Goal: Information Seeking & Learning: Check status

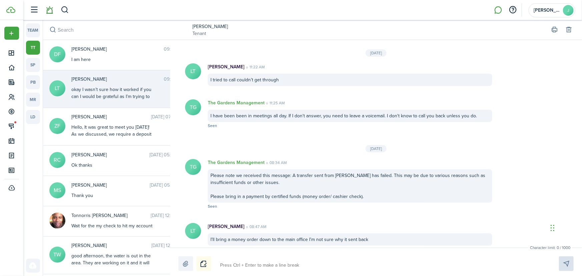
scroll to position [1222, 0]
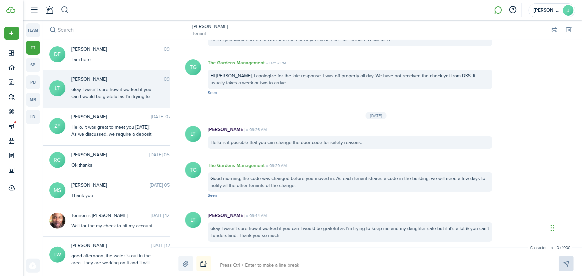
click at [65, 7] on button "button" at bounding box center [65, 9] width 8 height 11
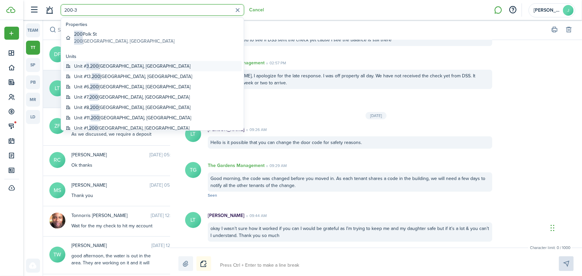
type input "200-3"
click at [112, 65] on global-search-item-title "Unit # 3 , 200 Polk Street, Syracuse, NY, 13224, US" at bounding box center [132, 66] width 116 height 7
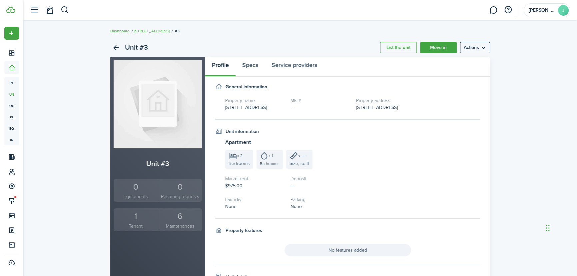
click at [130, 218] on div "1" at bounding box center [135, 216] width 41 height 13
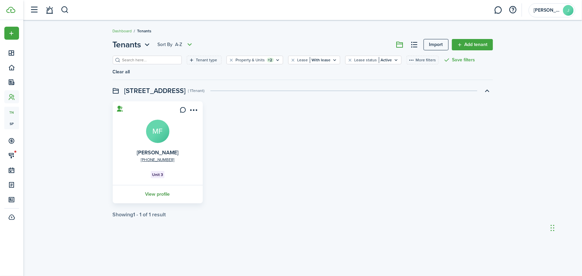
click at [164, 185] on link "View profile" at bounding box center [158, 194] width 92 height 18
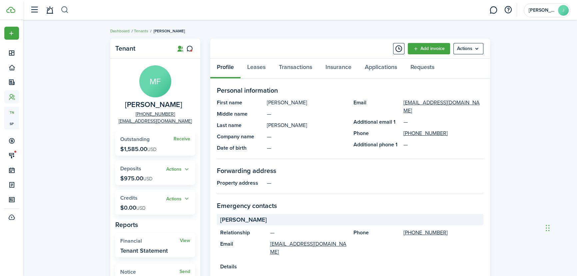
click at [63, 7] on button "button" at bounding box center [65, 9] width 8 height 11
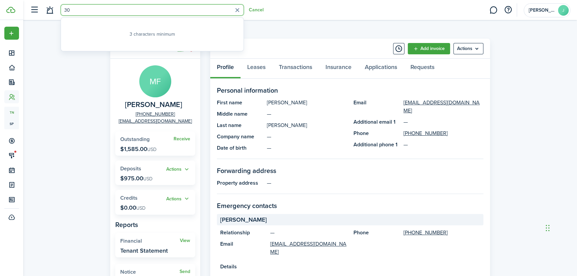
type input "3"
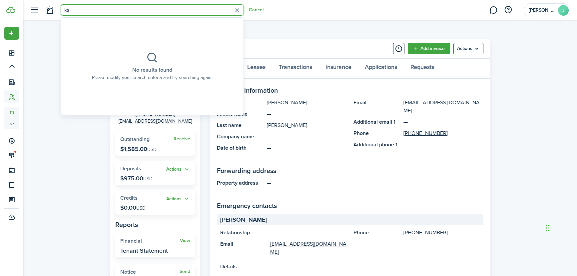
type input "k"
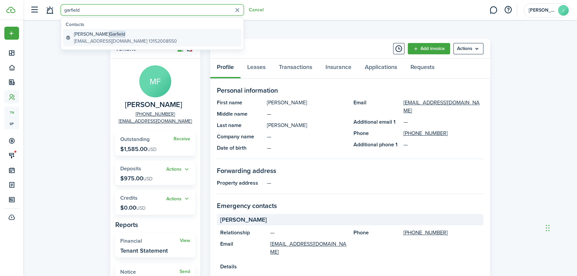
type input "garfield"
click at [92, 35] on global-search-item-title "Khadijah Garfield" at bounding box center [125, 34] width 103 height 7
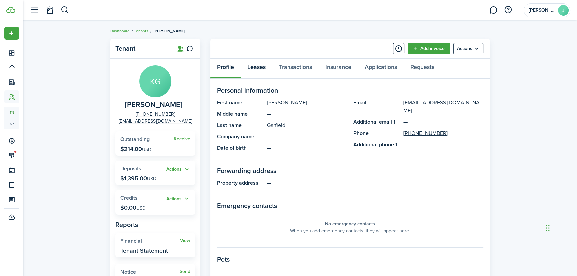
click at [253, 68] on link "Leases" at bounding box center [257, 69] width 32 height 20
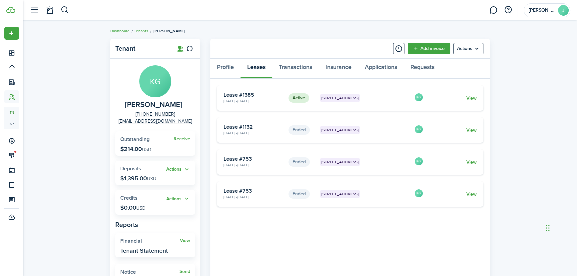
click at [417, 168] on card "Ended 200 Polk St, Unit 3 Apr 01, 2023 - Mar 31, 2024 Lease #753 KG View" at bounding box center [350, 161] width 267 height 25
click at [492, 7] on link at bounding box center [493, 10] width 13 height 17
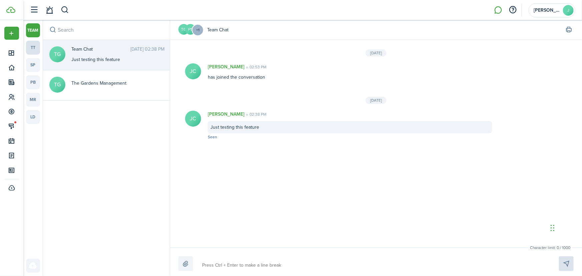
click at [32, 48] on link "tt" at bounding box center [33, 48] width 14 height 14
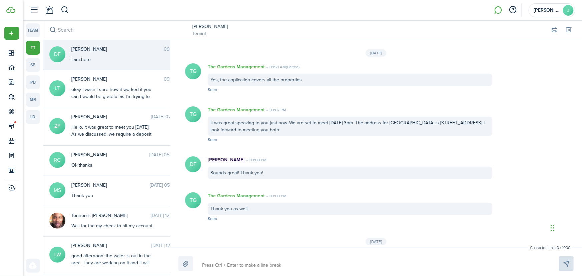
scroll to position [684, 0]
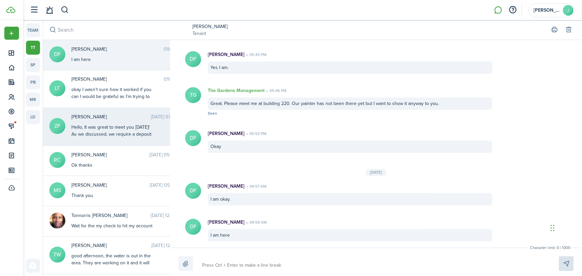
click at [98, 135] on div "Hello, It was great to meet you today! As we discussed, we require a deposit to…" at bounding box center [112, 190] width 83 height 133
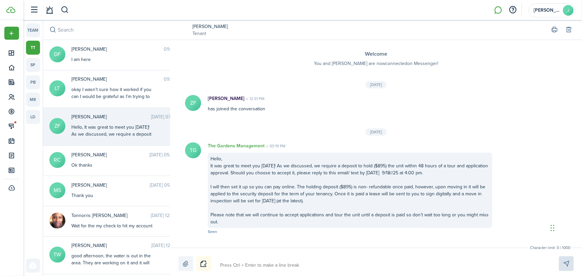
scroll to position [307, 0]
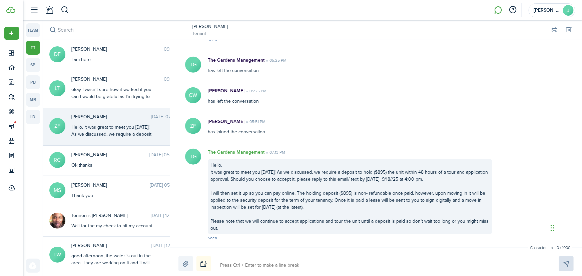
drag, startPoint x: 224, startPoint y: 228, endPoint x: 210, endPoint y: 167, distance: 62.8
click at [210, 167] on div "Hello, It was great to meet you today! As we discussed, we require a deposit to…" at bounding box center [350, 196] width 284 height 75
click at [220, 184] on button "Copy" at bounding box center [240, 188] width 58 height 12
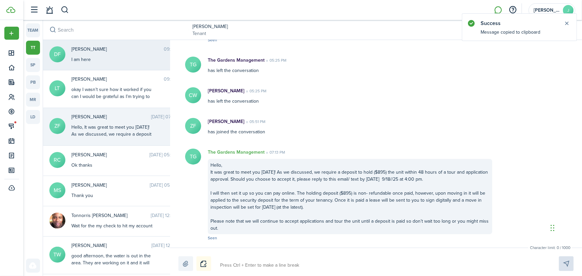
click at [83, 49] on span "Deynaba Farah" at bounding box center [117, 49] width 92 height 7
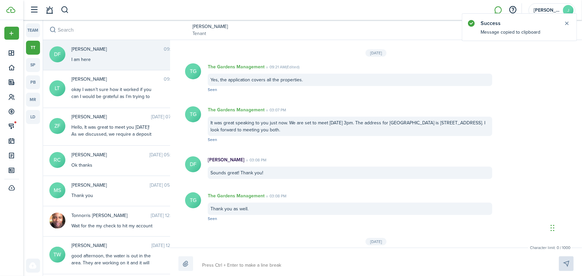
scroll to position [684, 0]
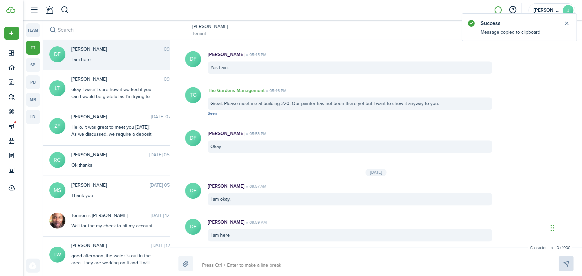
click at [260, 265] on textarea at bounding box center [373, 265] width 346 height 11
paste textarea "Hello, It was great to meet you today! As we discussed, we require a deposit to…"
type textarea "Hello, It was great to meet you today! As we discussed, we require a deposit to…"
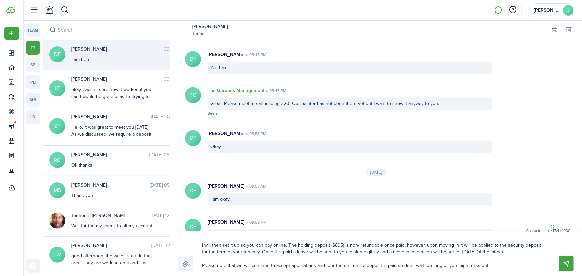
scroll to position [0, 0]
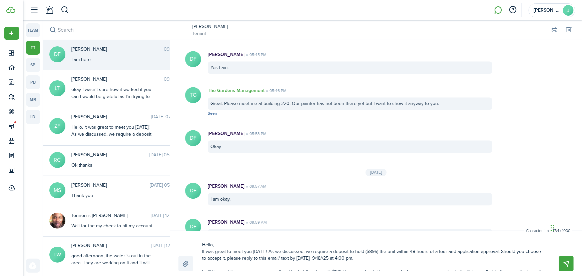
click at [365, 252] on textarea "Hello, It was great to meet you today! As we discussed, we require a deposit to…" at bounding box center [373, 255] width 346 height 32
type textarea "Hello, It was great to meet you today! As we discussed, we require a deposit to…"
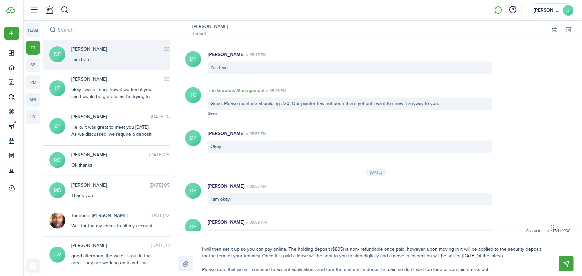
scroll to position [27, 0]
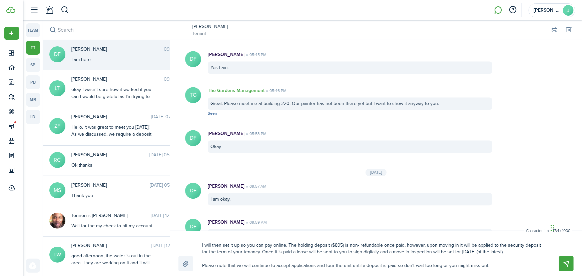
drag, startPoint x: 332, startPoint y: 243, endPoint x: 334, endPoint y: 247, distance: 3.9
click at [334, 247] on textarea "Hello, It was great to meet you today! As we discussed, we require a deposit to…" at bounding box center [373, 255] width 346 height 32
type textarea "Hello, It was great to meet you today! As we discussed, we require a deposit to…"
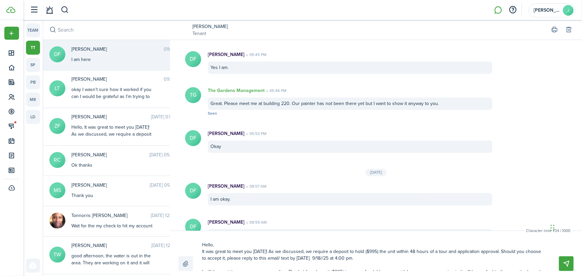
drag, startPoint x: 316, startPoint y: 259, endPoint x: 296, endPoint y: 260, distance: 19.7
click at [296, 260] on textarea "Hello, It was great to meet you today! As we discussed, we require a deposit to…" at bounding box center [373, 255] width 346 height 32
type textarea "Hello, It was great to meet you today! As we discussed, we require a deposit to…"
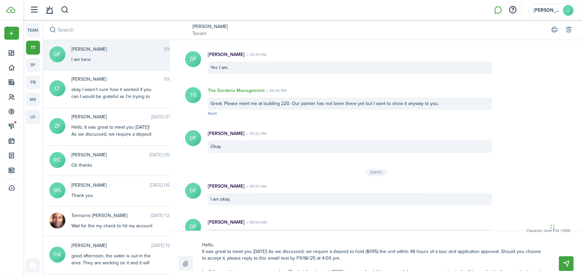
type textarea "Hello, It was great to meet you today! As we discussed, we require a deposit to…"
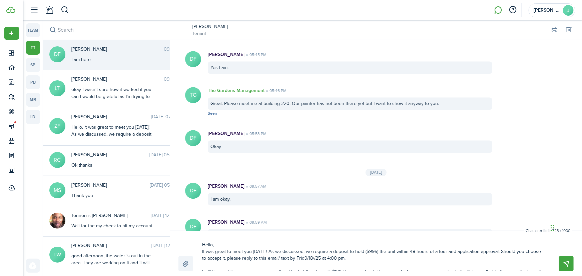
type textarea "Hello, It was great to meet you today! As we discussed, we require a deposit to…"
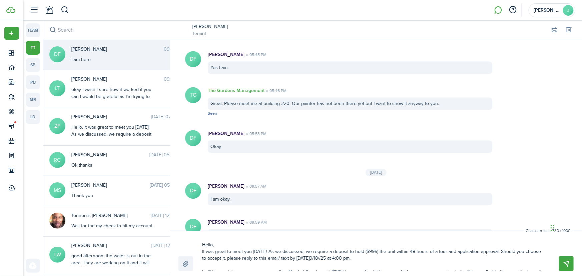
type textarea "Hello, It was great to meet you today! As we discussed, we require a deposit to…"
click at [319, 258] on textarea "Hello, It was great to meet you today! As we discussed, we require a deposit to…" at bounding box center [373, 255] width 346 height 32
type textarea "Hello, It was great to meet you today! As we discussed, we require a deposit to…"
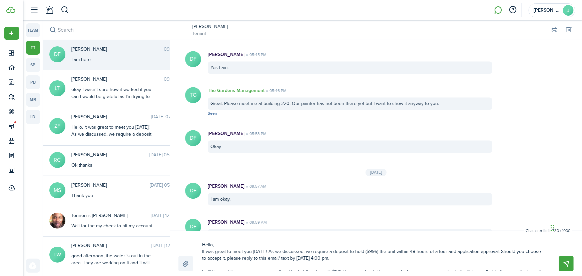
type textarea "Hello, It was great to meet you today! As we discussed, we require a deposit to…"
click at [370, 234] on div "Character limit: 730 / 1000 Drop your file here Hello, It was great to meet you…" at bounding box center [376, 253] width 412 height 45
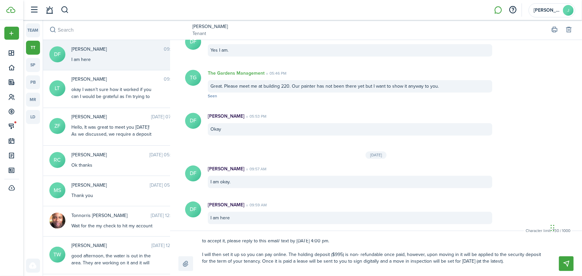
scroll to position [27, 0]
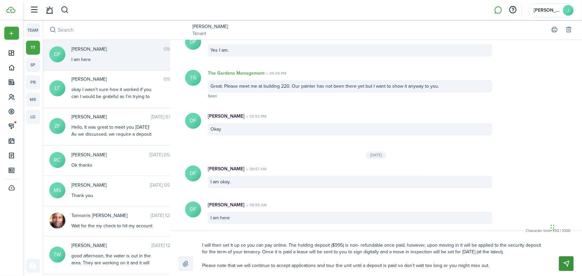
click at [566, 262] on button "Send" at bounding box center [566, 263] width 15 height 15
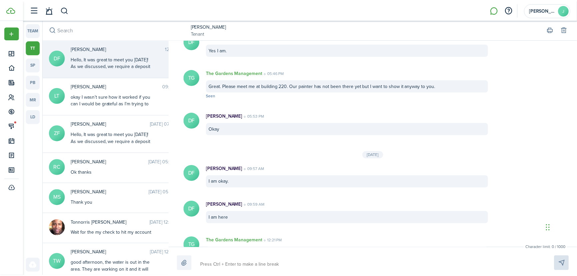
scroll to position [790, 0]
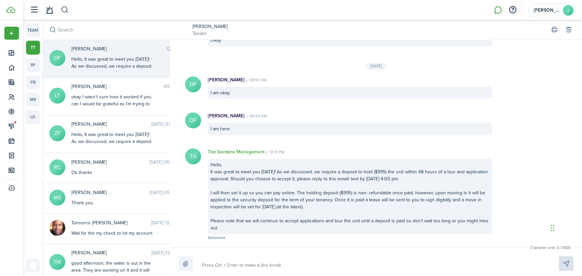
click at [67, 9] on button "button" at bounding box center [65, 9] width 8 height 11
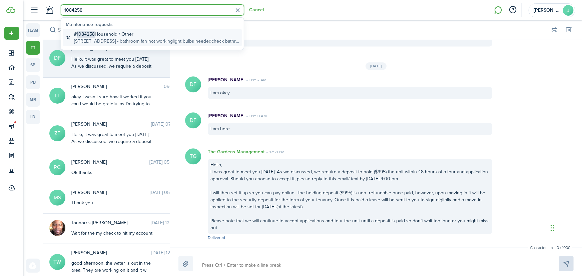
type input "1084258"
click at [113, 35] on global-search-item-title "# 1084258 Household / Other" at bounding box center [156, 34] width 165 height 7
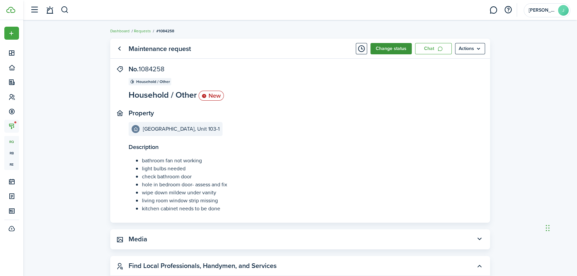
click at [402, 48] on button "Change status" at bounding box center [391, 48] width 41 height 11
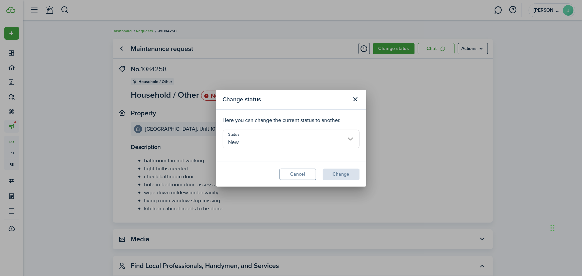
click at [262, 140] on input "New" at bounding box center [291, 139] width 137 height 19
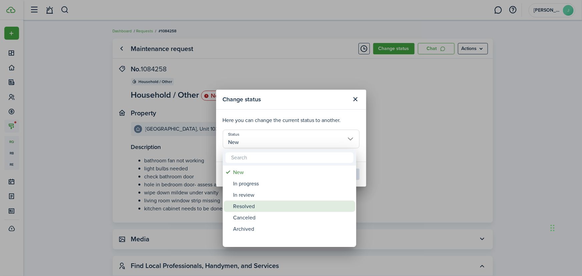
click at [256, 207] on div "Resolved" at bounding box center [292, 206] width 118 height 11
type input "Resolved"
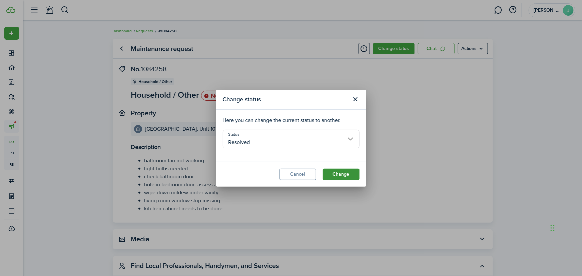
click at [332, 174] on button "Change" at bounding box center [341, 174] width 37 height 11
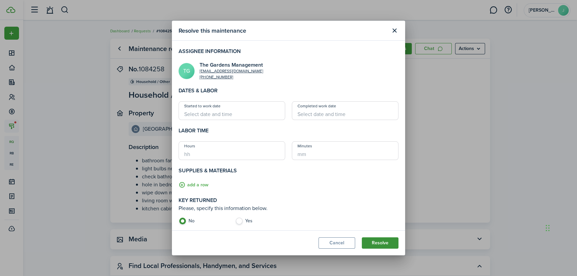
click at [371, 242] on button "Resolve" at bounding box center [380, 242] width 37 height 11
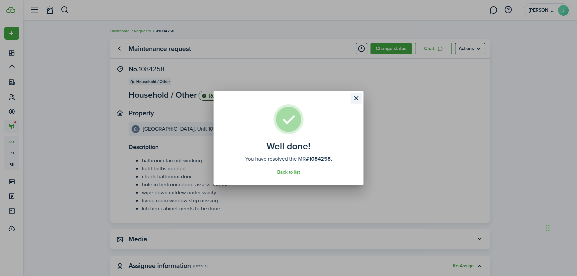
click at [352, 98] on button "Close modal" at bounding box center [356, 98] width 11 height 11
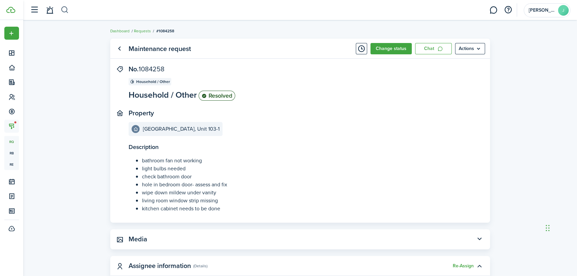
click at [64, 11] on button "button" at bounding box center [65, 9] width 8 height 11
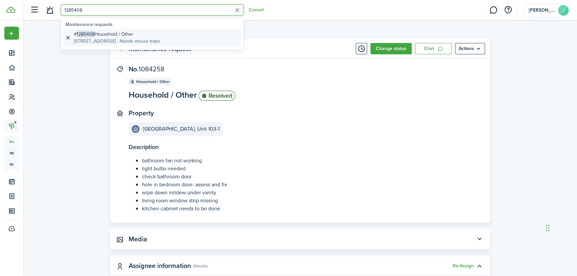
type input "1285408"
click at [107, 37] on global-search-item-title "# 1285408 Household / Other" at bounding box center [117, 34] width 86 height 7
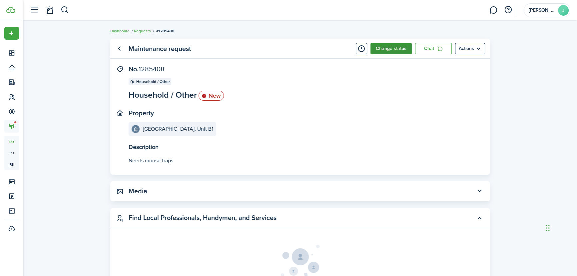
click at [390, 48] on button "Change status" at bounding box center [391, 48] width 41 height 11
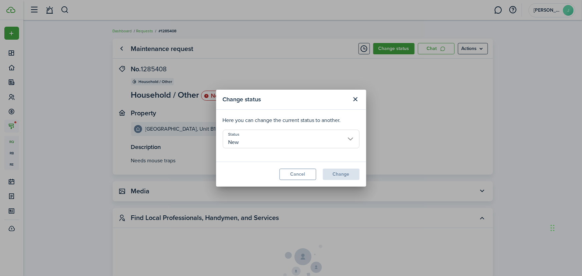
click at [253, 140] on input "New" at bounding box center [291, 139] width 137 height 19
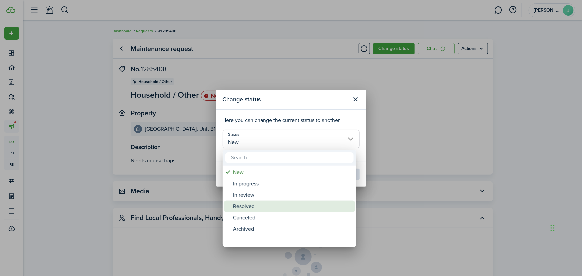
click at [247, 208] on div "Resolved" at bounding box center [292, 206] width 118 height 11
type input "Resolved"
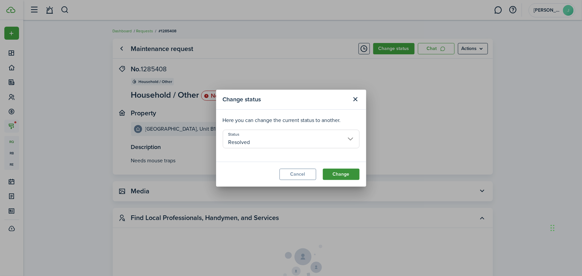
click at [347, 174] on button "Change" at bounding box center [341, 174] width 37 height 11
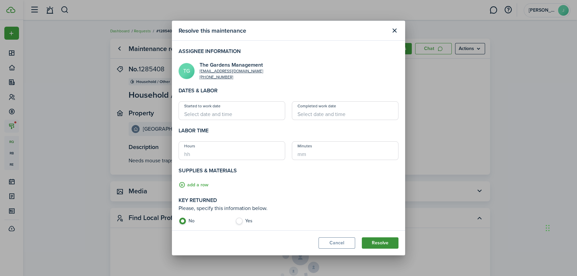
click at [381, 247] on button "Resolve" at bounding box center [380, 242] width 37 height 11
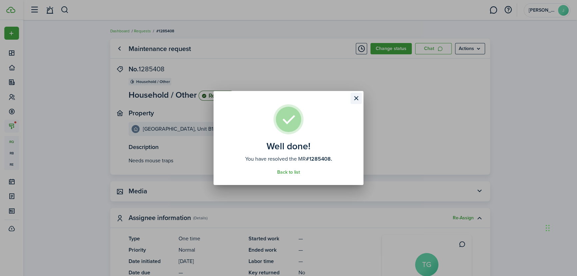
click at [353, 102] on button "Close modal" at bounding box center [356, 98] width 11 height 11
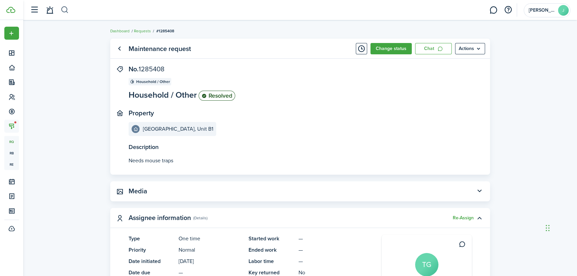
click at [67, 9] on button "button" at bounding box center [65, 9] width 8 height 11
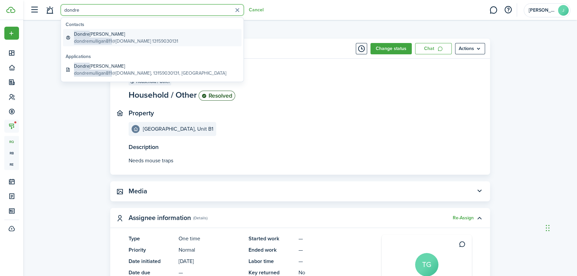
type input "dondre"
click at [119, 35] on global-search-item-title "Dondre Tyrone Mulligan" at bounding box center [126, 34] width 104 height 7
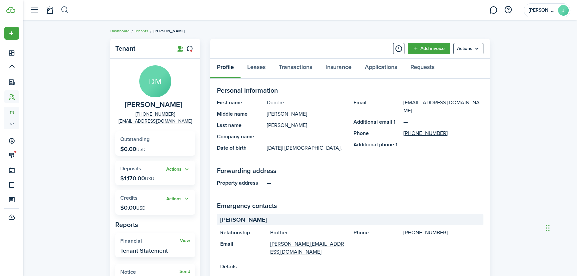
click at [64, 13] on button "button" at bounding box center [65, 9] width 8 height 11
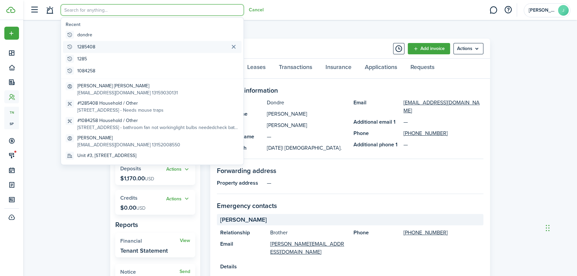
click at [79, 49] on global-search-item-title "1285408" at bounding box center [86, 46] width 18 height 7
type input "1285408"
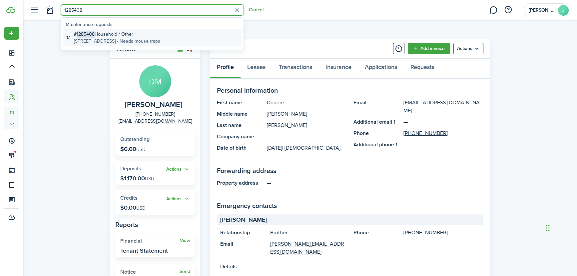
click at [98, 35] on global-search-item-title "# 1285408 Household / Other" at bounding box center [117, 34] width 86 height 7
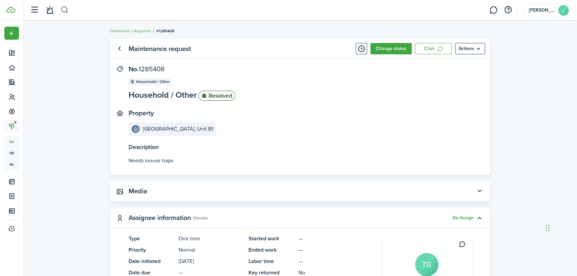
click at [61, 8] on button "button" at bounding box center [65, 9] width 8 height 11
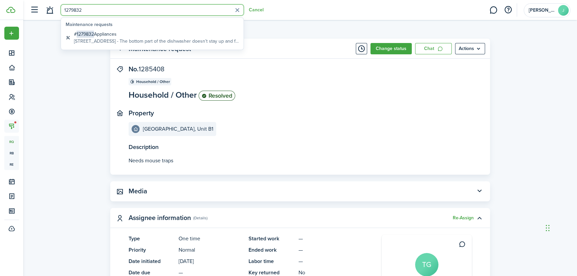
type input "1279832"
click at [79, 33] on span "1279832" at bounding box center [85, 34] width 17 height 7
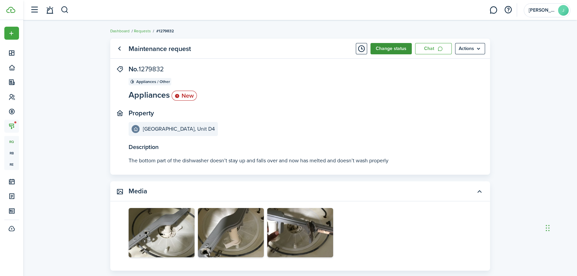
click at [399, 52] on button "Change status" at bounding box center [391, 48] width 41 height 11
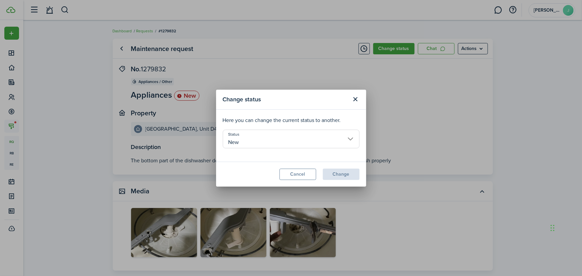
click at [236, 146] on input "New" at bounding box center [291, 139] width 137 height 19
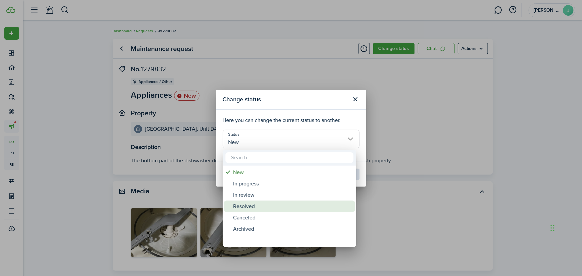
click at [245, 210] on div "Resolved" at bounding box center [292, 206] width 118 height 11
type input "Resolved"
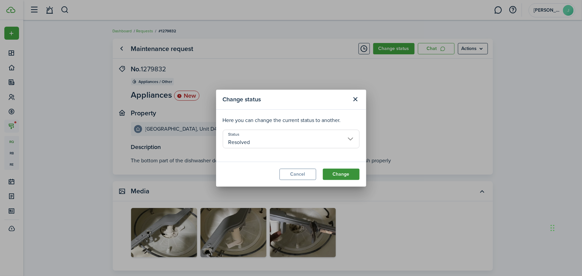
click at [352, 177] on button "Change" at bounding box center [341, 174] width 37 height 11
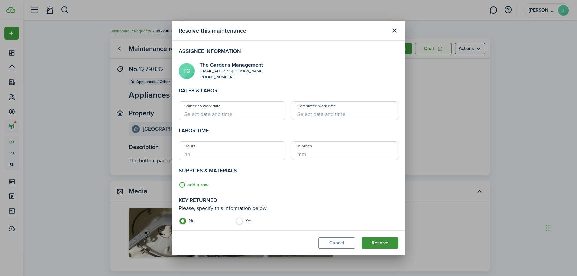
click at [389, 243] on button "Resolve" at bounding box center [380, 242] width 37 height 11
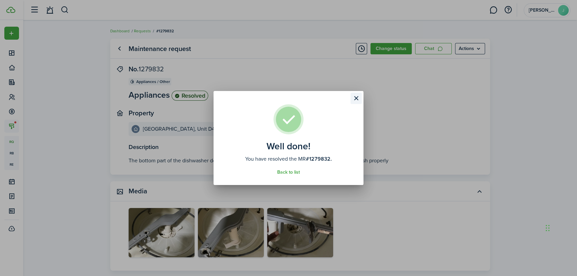
click at [360, 99] on button "Close modal" at bounding box center [356, 98] width 11 height 11
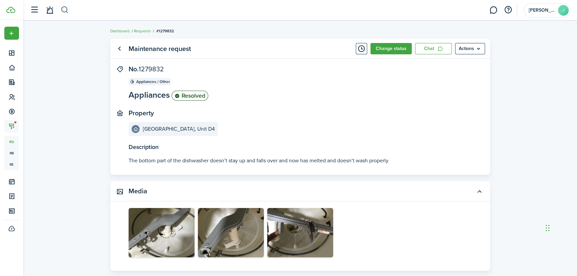
click at [61, 12] on button "button" at bounding box center [65, 9] width 8 height 11
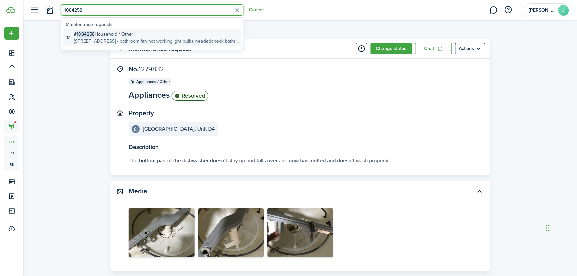
type input "1084258"
click at [93, 32] on span "1084258" at bounding box center [86, 34] width 18 height 7
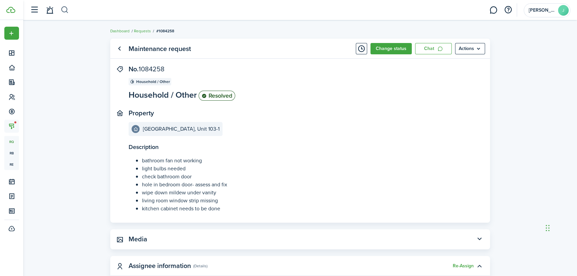
click at [68, 10] on button "button" at bounding box center [65, 9] width 8 height 11
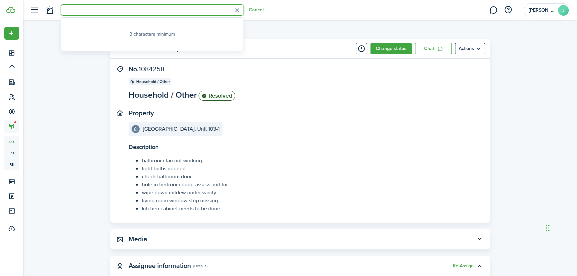
click at [104, 13] on input "search" at bounding box center [152, 9] width 183 height 11
click at [103, 11] on input "mims" at bounding box center [152, 9] width 183 height 11
type input "mims"
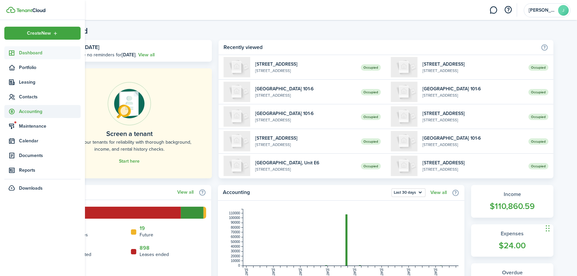
click at [40, 107] on span "Accounting" at bounding box center [42, 111] width 76 height 13
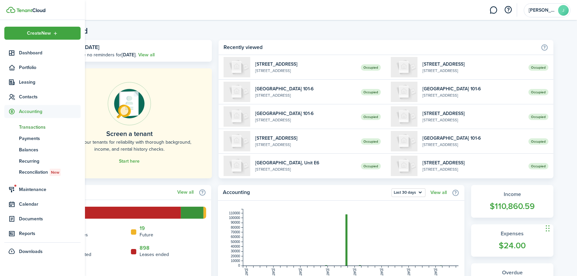
click at [44, 124] on span "Transactions" at bounding box center [50, 127] width 62 height 7
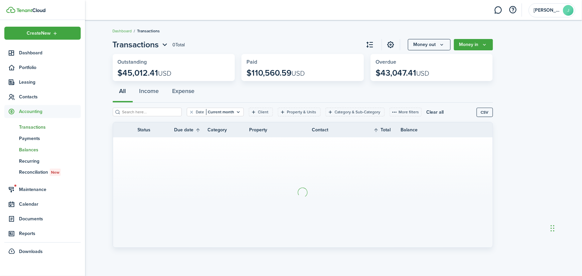
click at [36, 149] on span "Balances" at bounding box center [50, 149] width 62 height 7
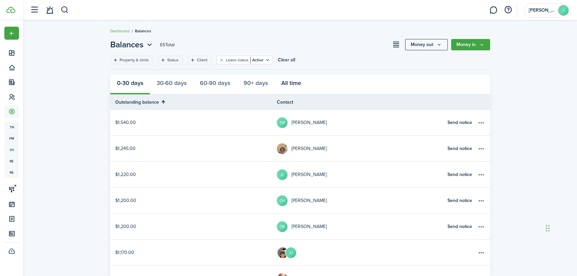
click at [293, 86] on button "All time" at bounding box center [291, 85] width 33 height 20
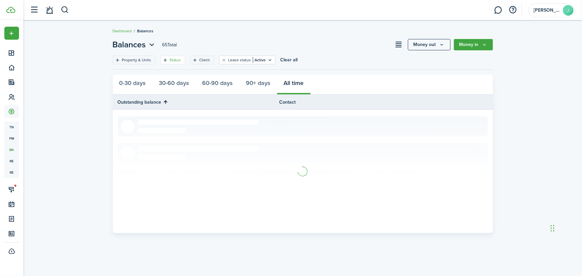
click at [179, 61] on filter-tag-label "Status" at bounding box center [175, 60] width 11 height 6
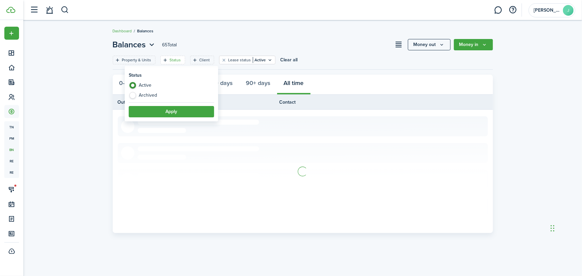
click at [287, 47] on header-page "Balances 65 Total Money out Money in" at bounding box center [303, 47] width 380 height 17
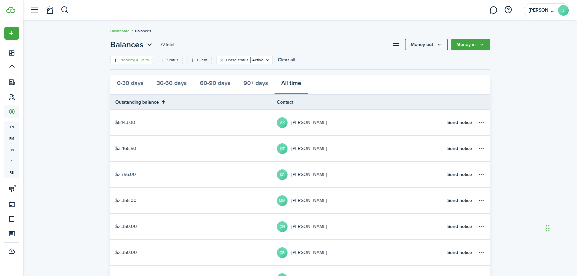
click at [148, 61] on div "Property & Units" at bounding box center [135, 60] width 31 height 6
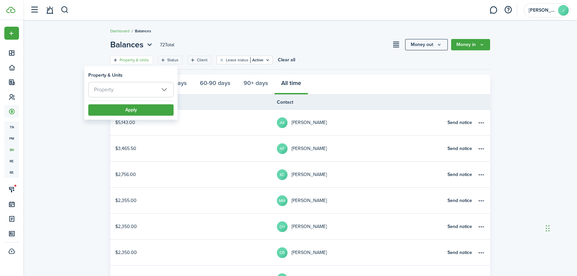
click at [131, 90] on span "Property" at bounding box center [131, 89] width 85 height 15
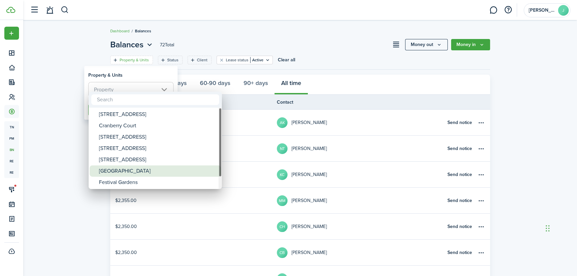
click at [120, 173] on div "Seneca Gardens" at bounding box center [158, 170] width 118 height 11
type input "Seneca Gardens"
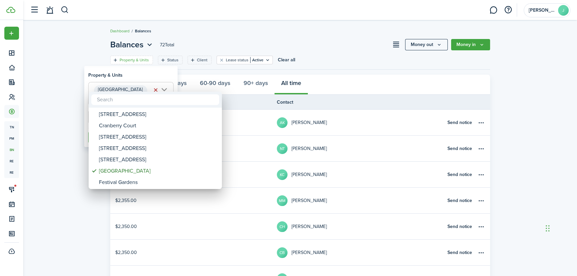
click at [62, 128] on div at bounding box center [289, 138] width 684 height 383
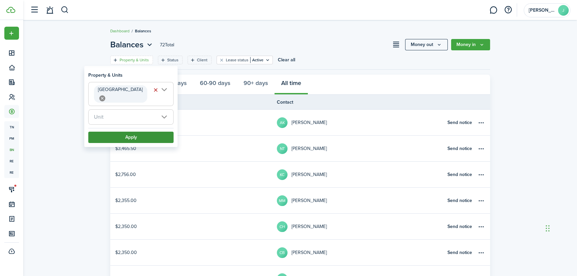
click at [114, 132] on button "Apply" at bounding box center [130, 137] width 85 height 11
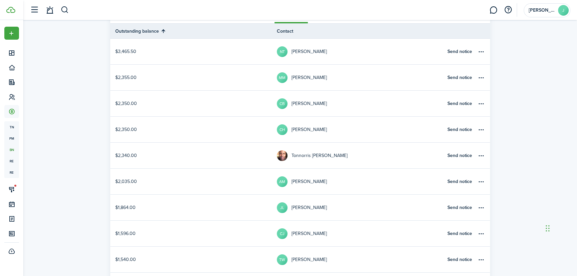
scroll to position [60, 0]
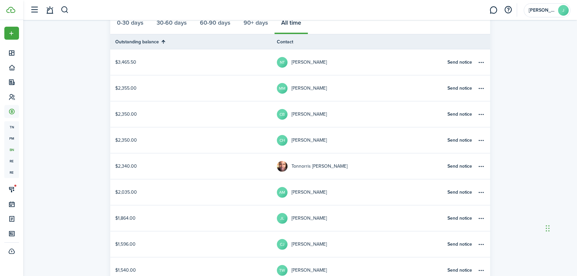
drag, startPoint x: 134, startPoint y: 90, endPoint x: 312, endPoint y: 88, distance: 178.0
click at [300, 113] on table-profile-info-text "Charles Bens" at bounding box center [309, 114] width 35 height 5
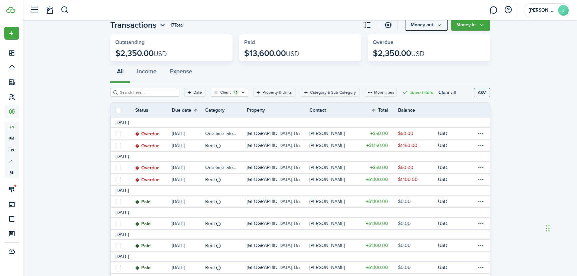
scroll to position [30, 0]
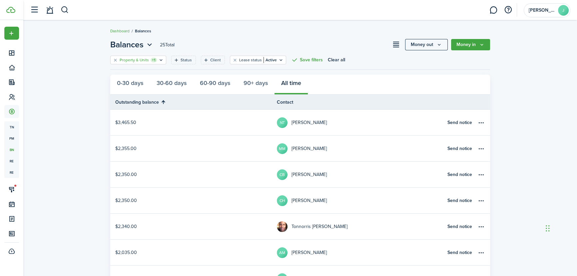
click at [122, 60] on filter-tag-label "Property & Units" at bounding box center [134, 60] width 29 height 6
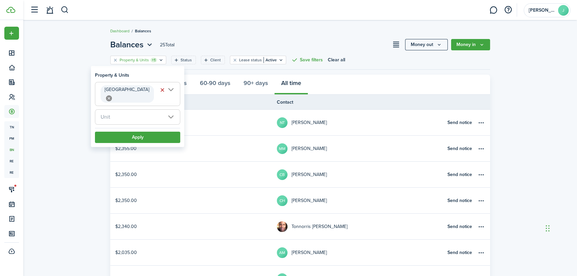
click at [171, 91] on span "Seneca Gardens" at bounding box center [137, 93] width 85 height 23
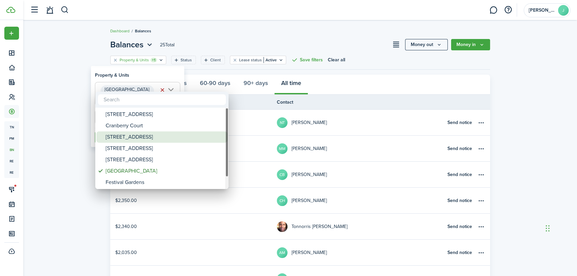
click at [133, 135] on div "210 Polk St" at bounding box center [165, 136] width 118 height 11
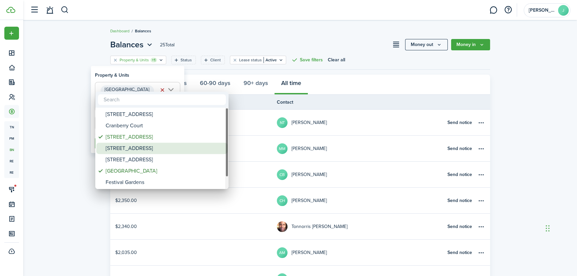
click at [121, 146] on div "214 Polk St" at bounding box center [165, 148] width 118 height 11
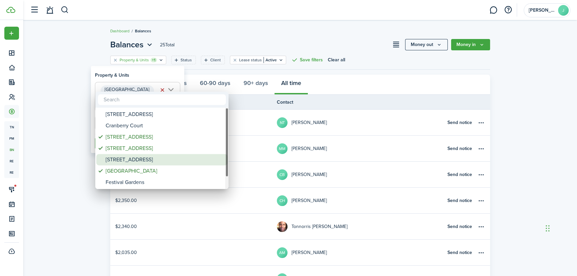
click at [119, 158] on div "220 Polk St" at bounding box center [165, 159] width 118 height 11
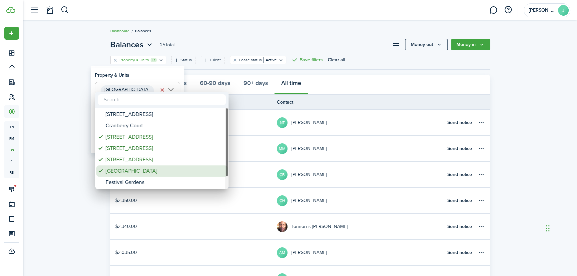
click at [100, 172] on span at bounding box center [100, 170] width 9 height 9
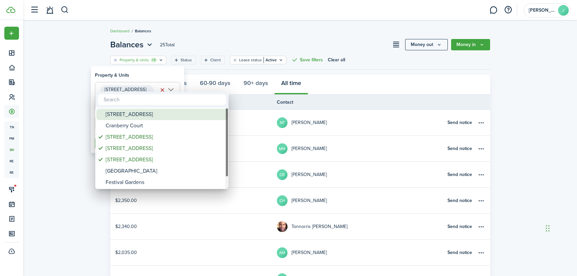
click at [117, 112] on div "200 Polk St" at bounding box center [165, 114] width 118 height 11
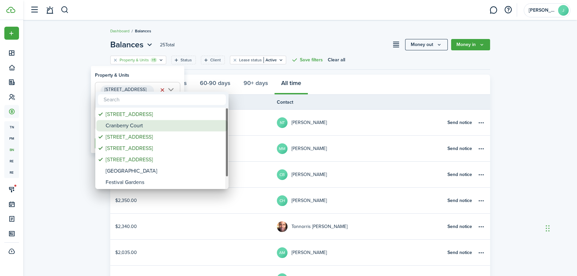
click at [117, 127] on div "Cranberry Court" at bounding box center [165, 125] width 118 height 11
type input "210 Polk St, 214 Polk St, 220 Polk St, 200 Polk St, Cranberry Court"
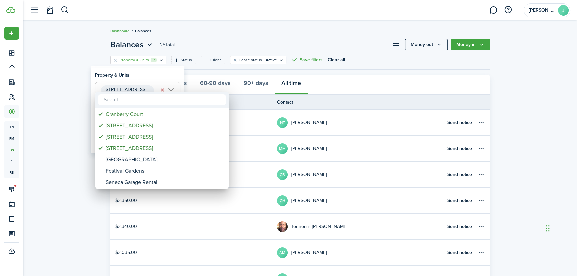
click at [70, 143] on div at bounding box center [289, 138] width 684 height 383
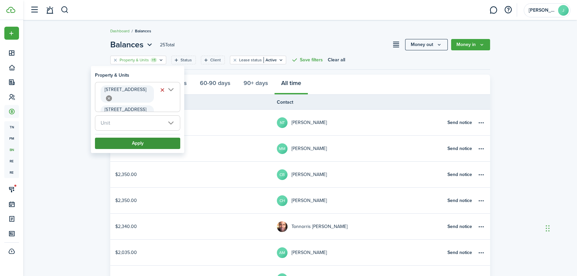
click at [118, 141] on button "Apply" at bounding box center [137, 143] width 85 height 11
